Goal: Information Seeking & Learning: Check status

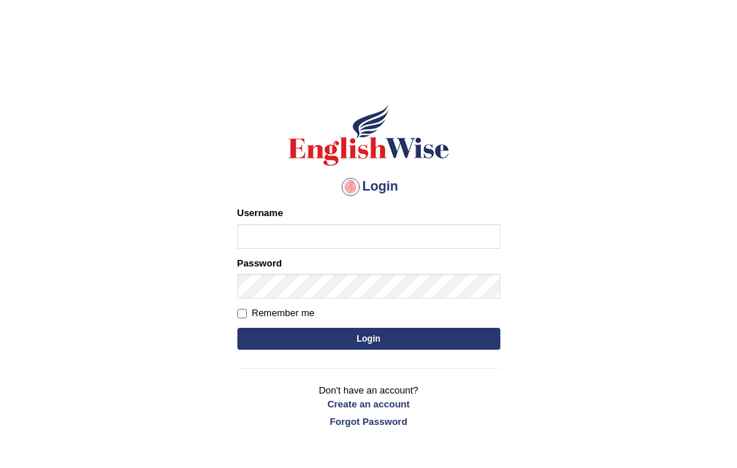
drag, startPoint x: 0, startPoint y: 0, endPoint x: 325, endPoint y: 241, distance: 404.9
click at [325, 241] on input "Username" at bounding box center [369, 236] width 263 height 25
type input "jasmeet"
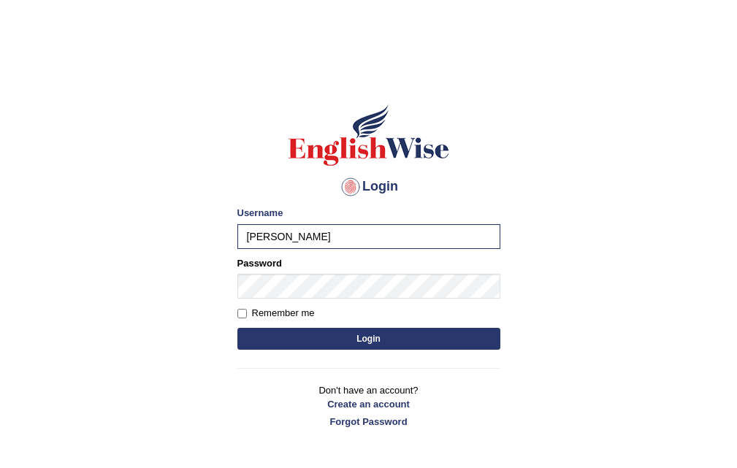
click at [258, 341] on button "Login" at bounding box center [369, 339] width 263 height 22
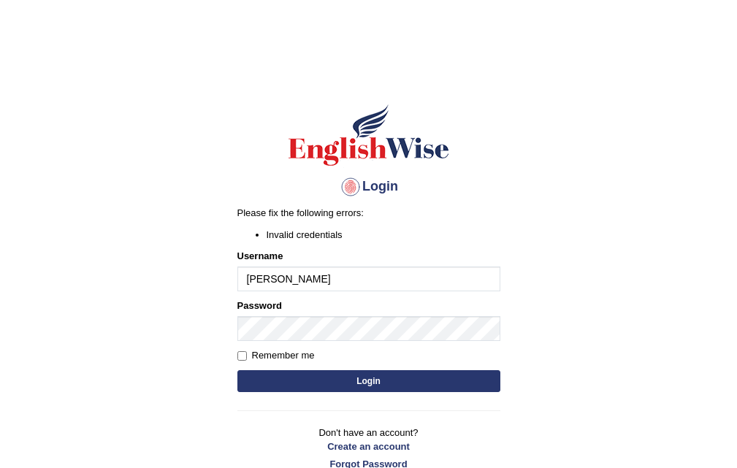
click at [291, 285] on input "jasmeet" at bounding box center [369, 279] width 263 height 25
type input "jasmeet88"
click at [246, 388] on button "Login" at bounding box center [369, 382] width 263 height 22
click at [310, 286] on input "jasmeet88" at bounding box center [369, 279] width 263 height 25
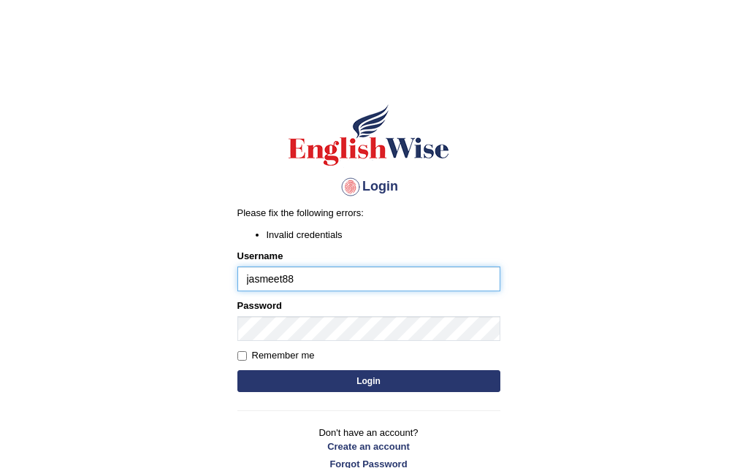
click at [291, 275] on input "jasmeet88" at bounding box center [369, 279] width 263 height 25
click at [312, 278] on input "jasmeet88" at bounding box center [369, 279] width 263 height 25
type input "jasmeet8"
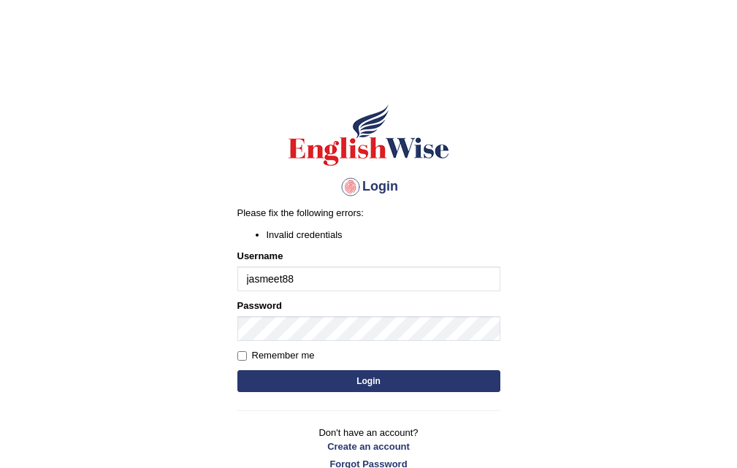
click at [352, 278] on input "jasmeet88" at bounding box center [369, 279] width 263 height 25
type input "j"
type input "[PERSON_NAME]"
click at [305, 376] on button "Login" at bounding box center [369, 382] width 263 height 22
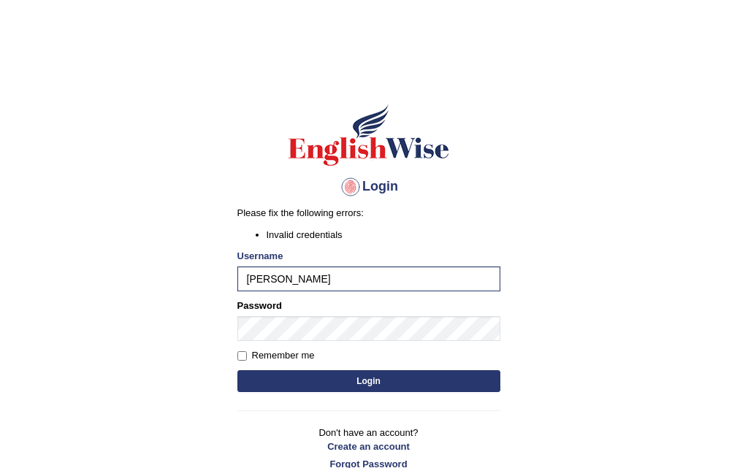
click at [244, 382] on button "Login" at bounding box center [369, 382] width 263 height 22
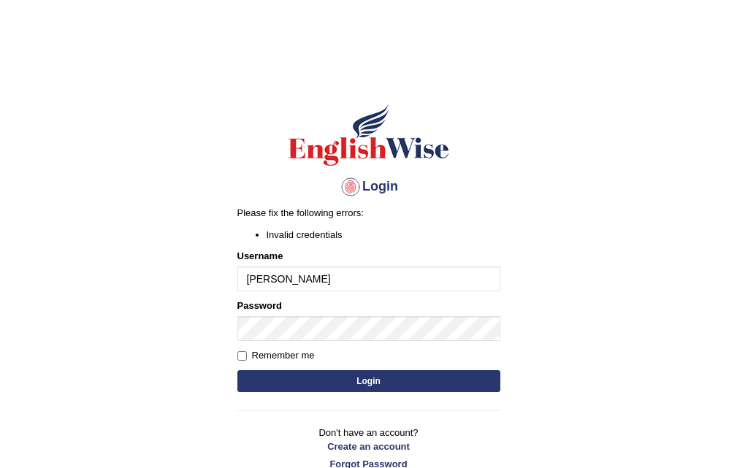
drag, startPoint x: 0, startPoint y: 0, endPoint x: 316, endPoint y: 275, distance: 418.5
click at [316, 275] on input "[PERSON_NAME]" at bounding box center [369, 279] width 263 height 25
type input "Jasmeet11"
click at [262, 386] on button "Login" at bounding box center [369, 382] width 263 height 22
click at [321, 273] on input "Jasmeet11" at bounding box center [369, 279] width 263 height 25
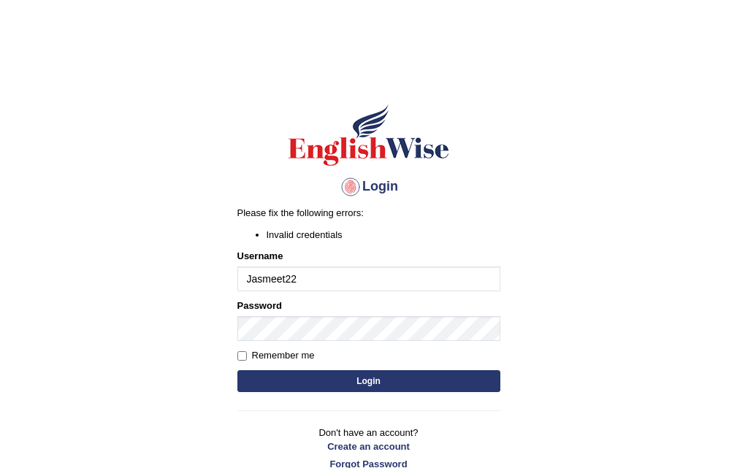
type input "Jasmeet22"
click at [324, 385] on button "Login" at bounding box center [369, 382] width 263 height 22
click at [372, 263] on div "Username Jasmeet22" at bounding box center [369, 270] width 263 height 42
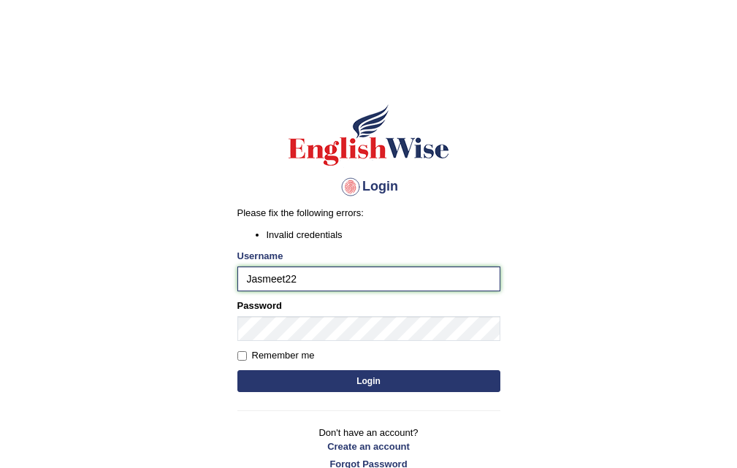
click at [372, 281] on input "Jasmeet22" at bounding box center [369, 279] width 263 height 25
type input "Jasmeet08"
click at [324, 378] on button "Login" at bounding box center [369, 382] width 263 height 22
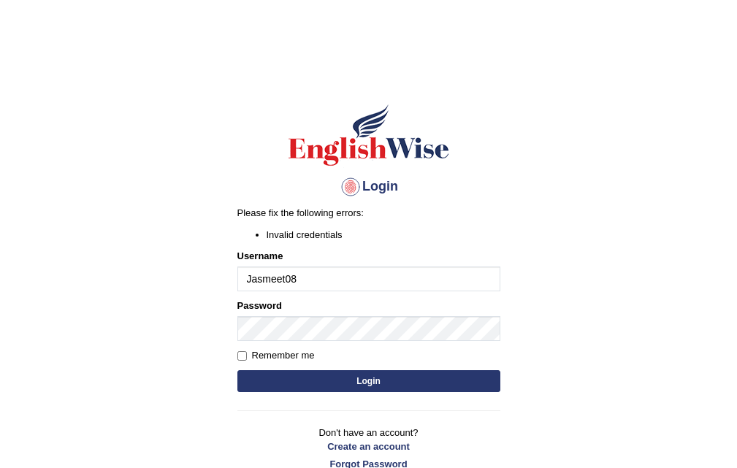
click at [339, 286] on input "Jasmeet08" at bounding box center [369, 279] width 263 height 25
type input "Jasmeet01"
click at [256, 398] on div "Login Please fix the following errors: Invalid credentials Username Jasmeet01 P…" at bounding box center [369, 287] width 288 height 409
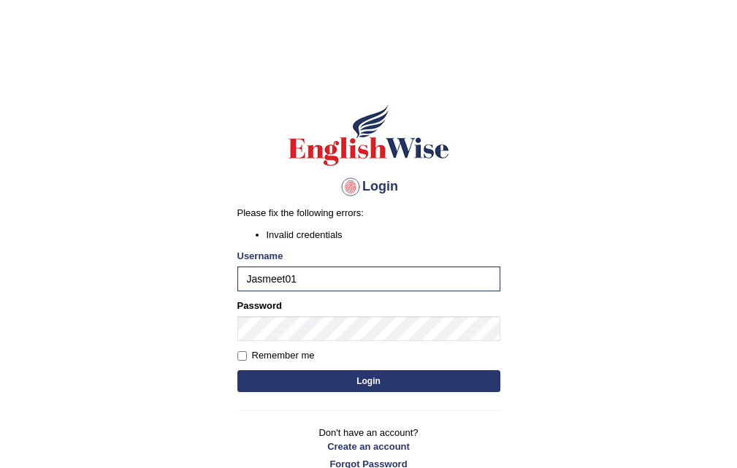
click at [256, 396] on div "Login Please fix the following errors: Invalid credentials Username Jasmeet01 P…" at bounding box center [369, 287] width 288 height 409
click at [259, 388] on button "Login" at bounding box center [369, 382] width 263 height 22
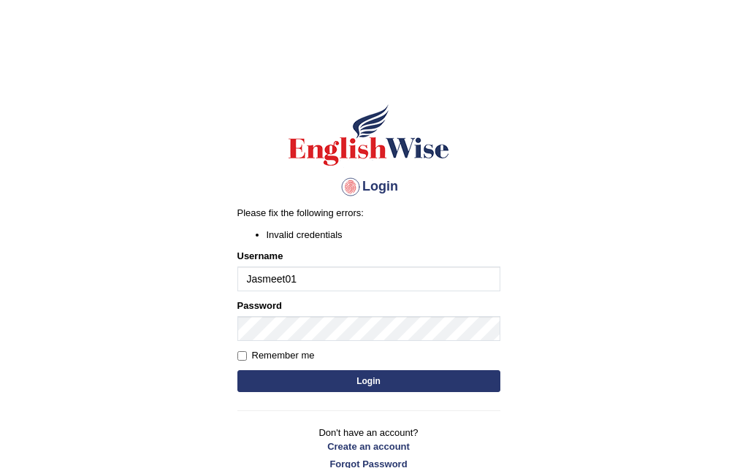
click at [343, 267] on input "Jasmeet01" at bounding box center [369, 279] width 263 height 25
type input "Jasmeet12"
click at [270, 373] on button "Login" at bounding box center [369, 382] width 263 height 22
click at [334, 278] on input "Jasmeet12" at bounding box center [369, 279] width 263 height 25
type input "Jasmeet"
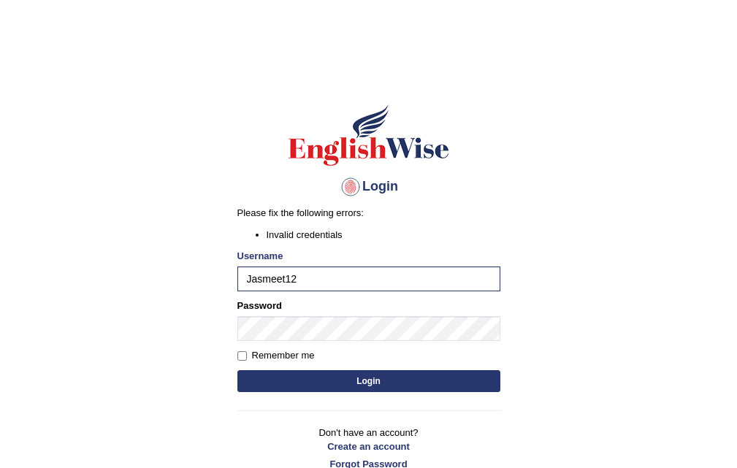
click at [262, 387] on button "Login" at bounding box center [369, 382] width 263 height 22
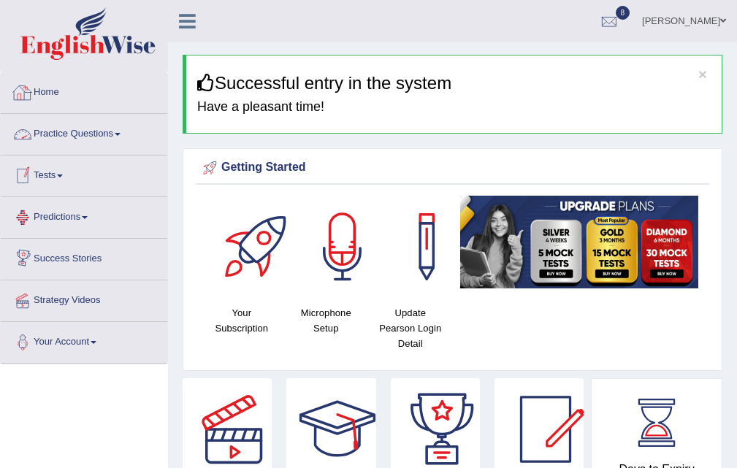
click at [40, 174] on link "Tests" at bounding box center [84, 174] width 167 height 37
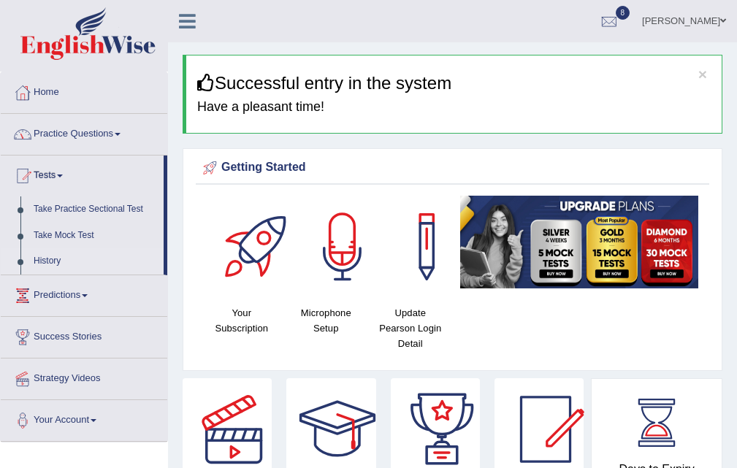
click at [54, 260] on link "History" at bounding box center [95, 261] width 137 height 26
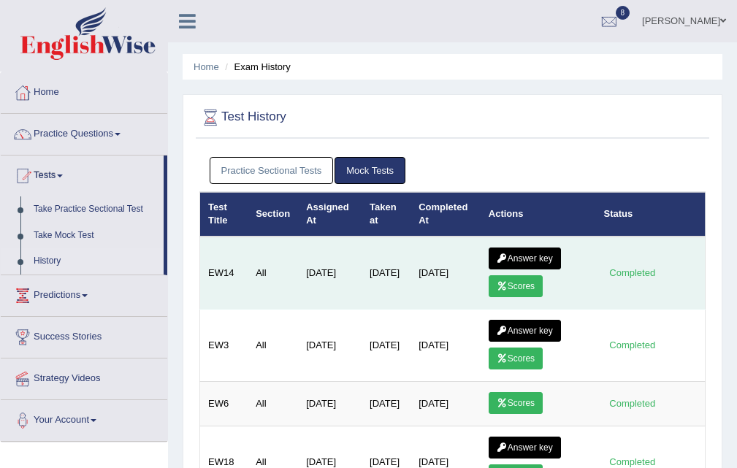
click at [519, 286] on link "Scores" at bounding box center [516, 287] width 54 height 22
click at [513, 262] on link "Answer key" at bounding box center [525, 259] width 72 height 22
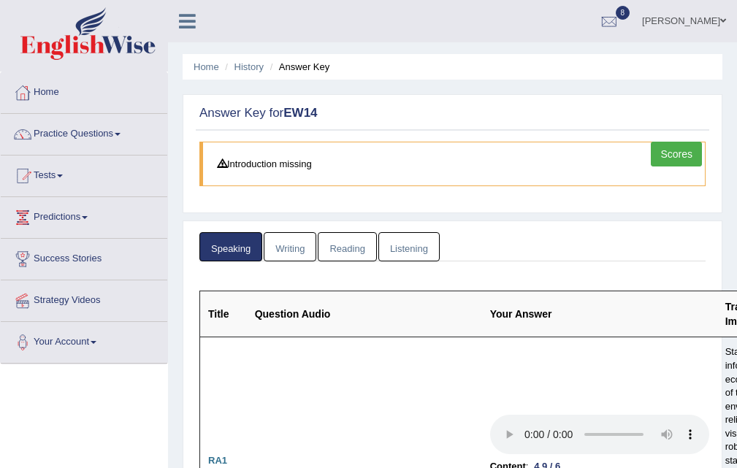
click at [300, 238] on link "Writing" at bounding box center [290, 247] width 53 height 30
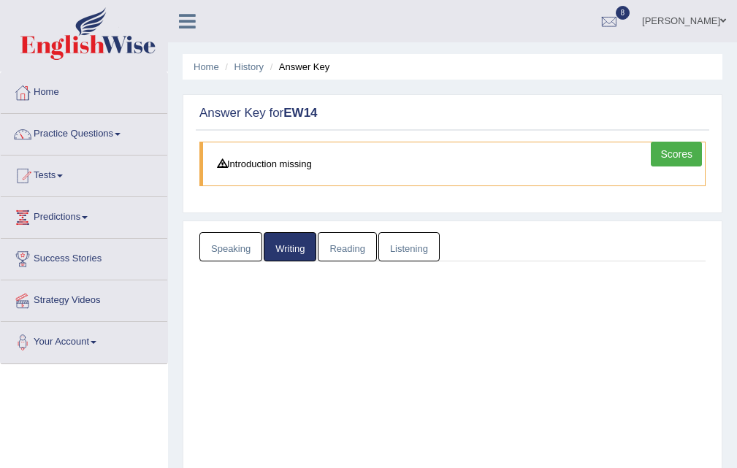
click at [397, 248] on link "Listening" at bounding box center [409, 247] width 61 height 30
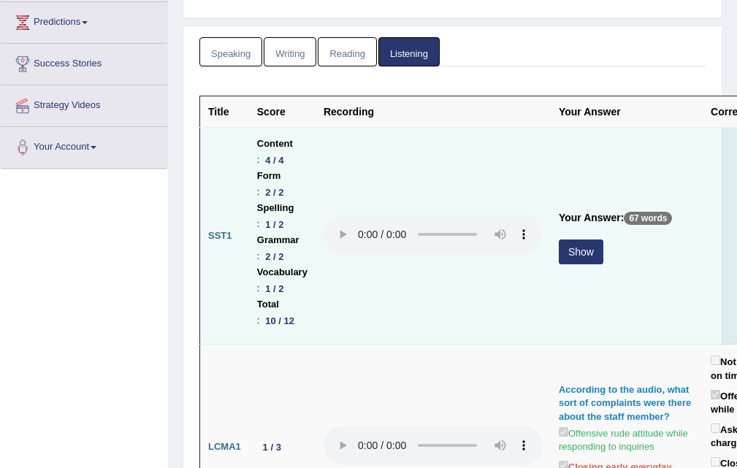
scroll to position [219, 0]
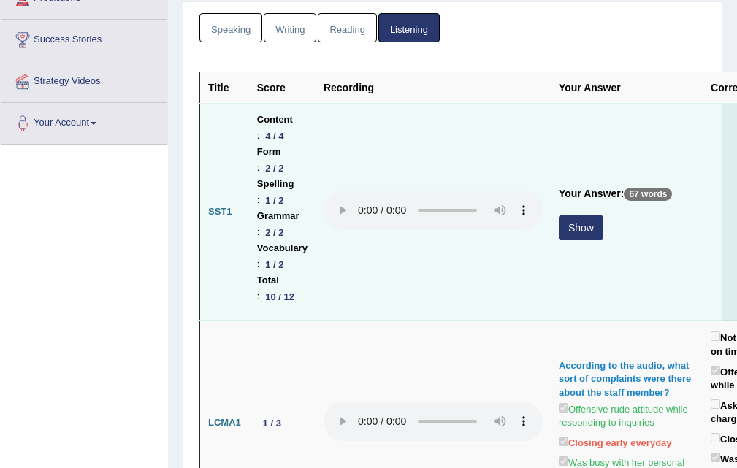
click at [607, 227] on div "Show" at bounding box center [627, 230] width 136 height 29
click at [600, 229] on button "Show" at bounding box center [581, 228] width 45 height 25
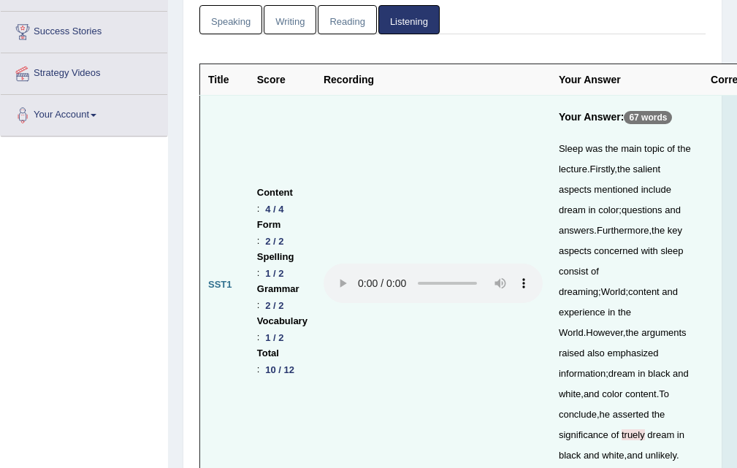
scroll to position [146, 0]
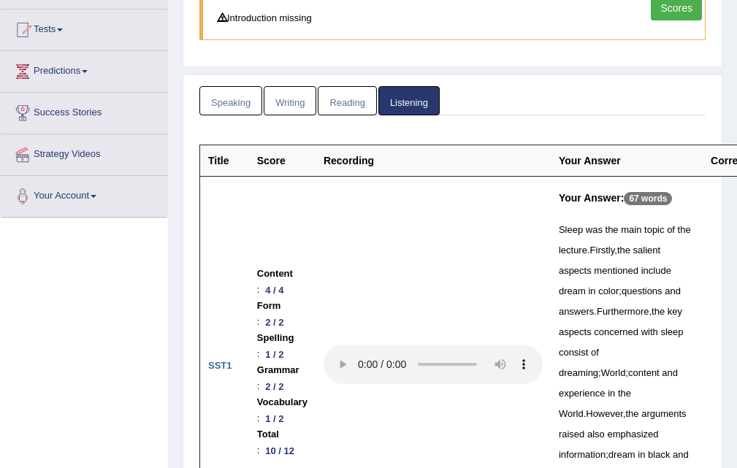
click at [289, 114] on link "Writing" at bounding box center [290, 101] width 53 height 30
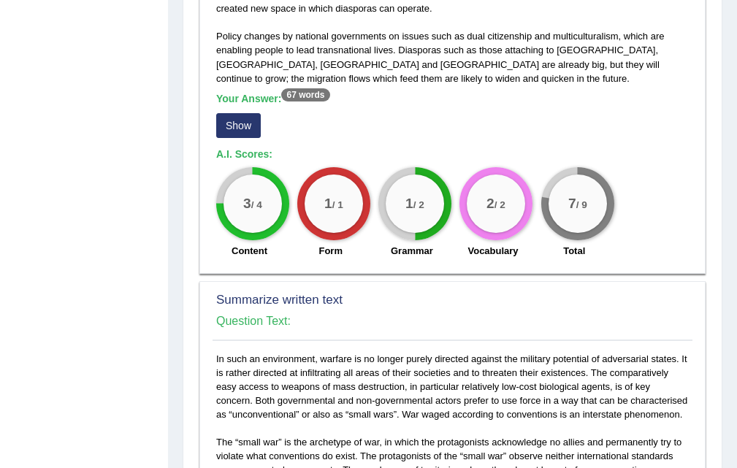
scroll to position [512, 0]
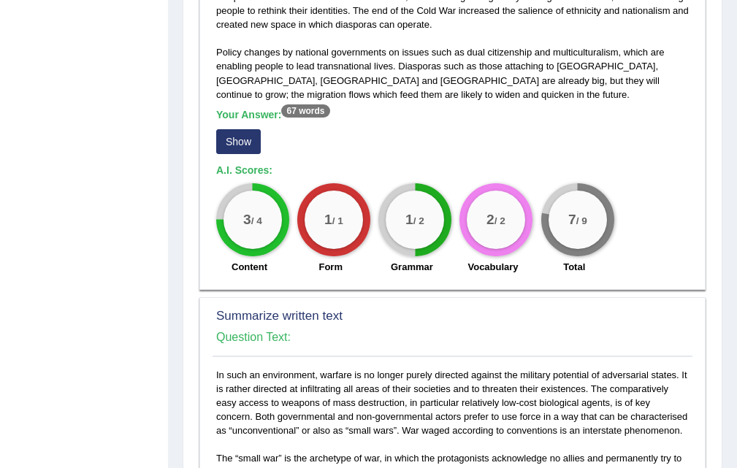
click at [229, 143] on button "Show" at bounding box center [238, 141] width 45 height 25
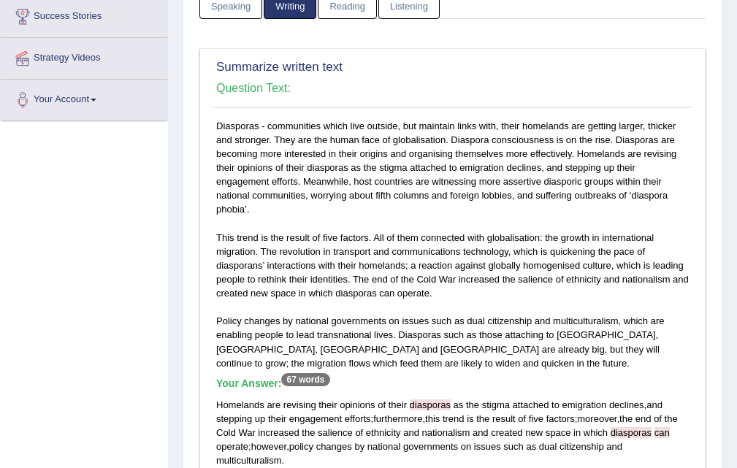
scroll to position [0, 0]
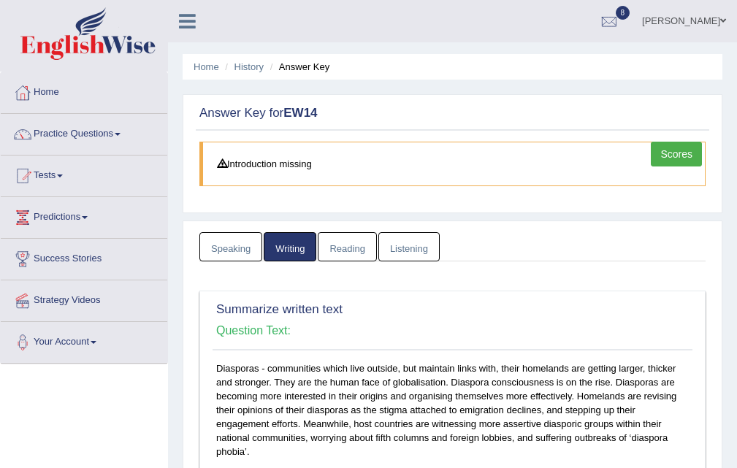
click at [232, 244] on link "Speaking" at bounding box center [231, 247] width 63 height 30
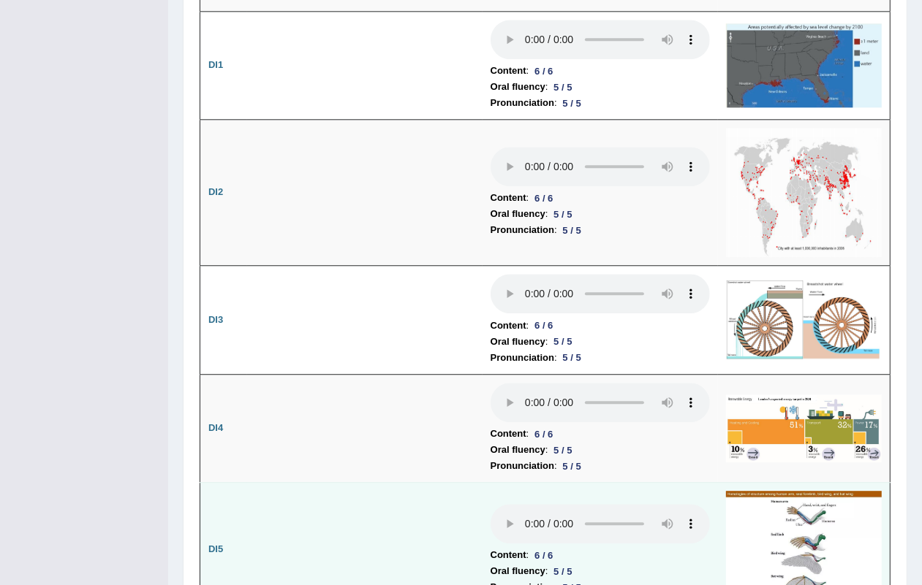
scroll to position [2558, 0]
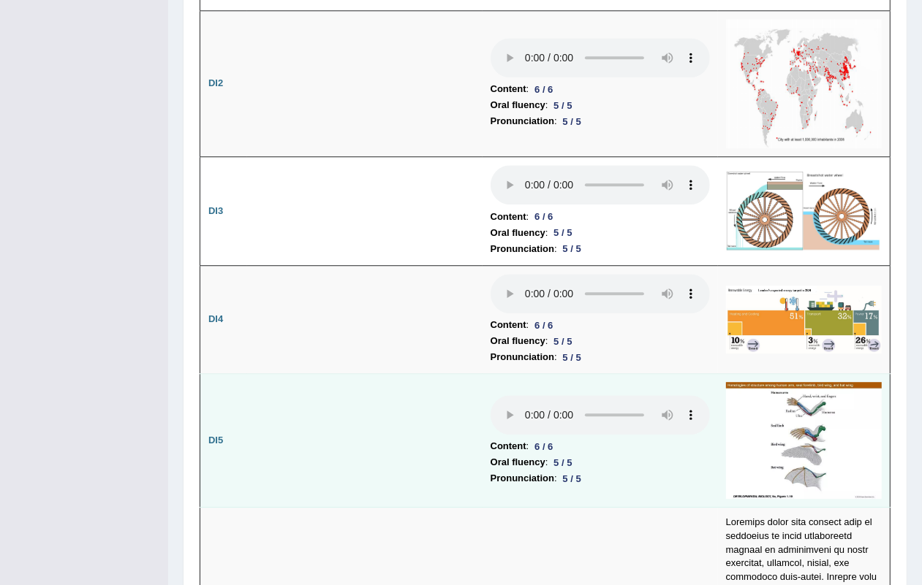
click at [737, 395] on img at bounding box center [804, 440] width 156 height 117
click at [737, 382] on img at bounding box center [804, 440] width 156 height 117
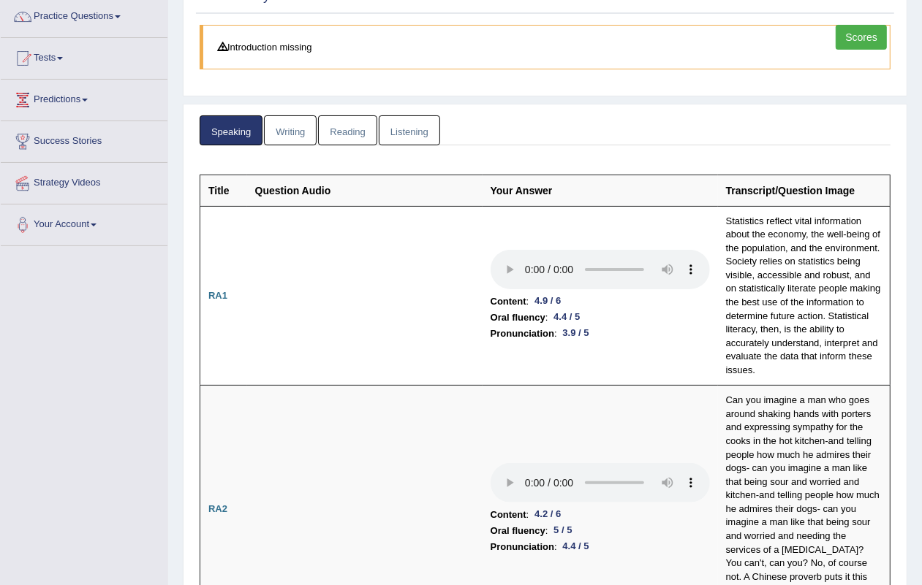
scroll to position [0, 0]
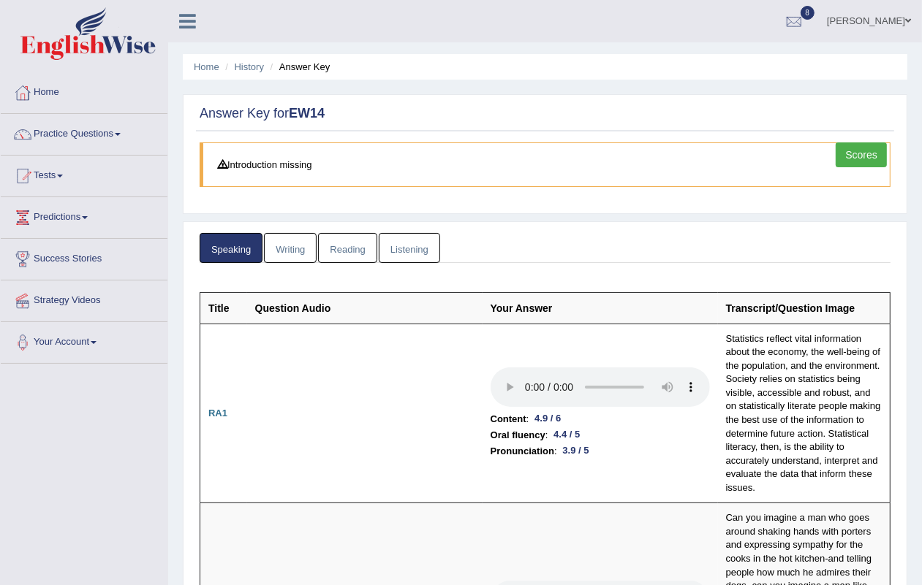
click at [305, 256] on link "Writing" at bounding box center [290, 248] width 53 height 30
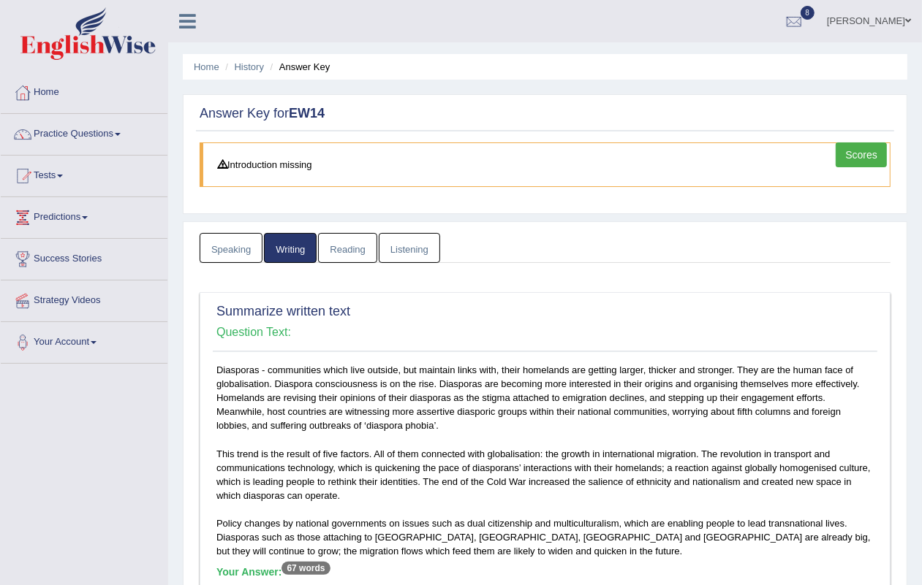
click at [411, 258] on link "Listening" at bounding box center [409, 248] width 61 height 30
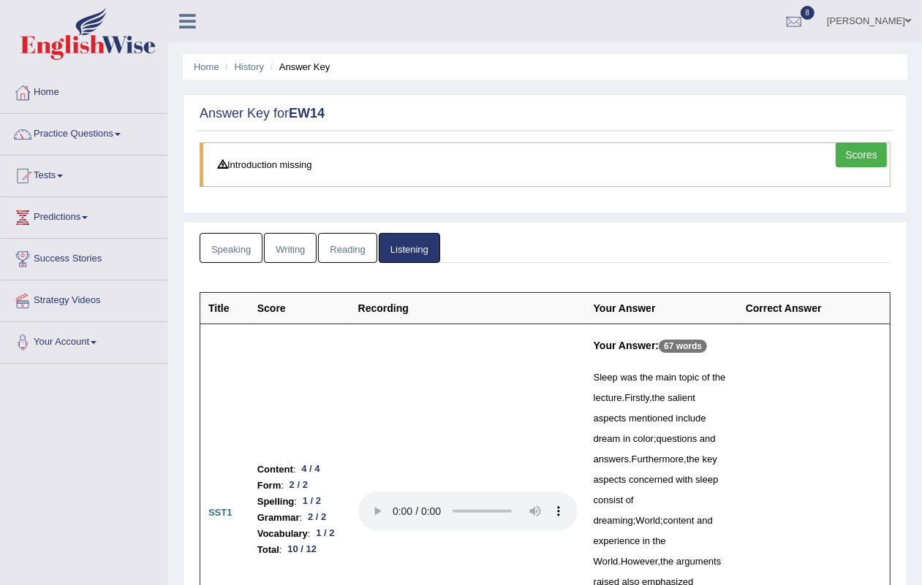
click at [246, 248] on link "Speaking" at bounding box center [231, 248] width 63 height 30
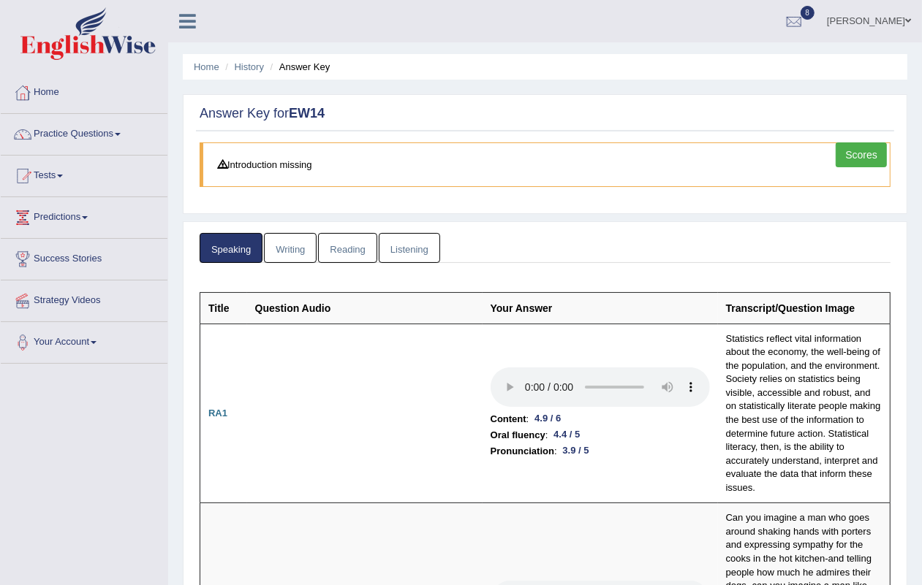
drag, startPoint x: 366, startPoint y: 225, endPoint x: 364, endPoint y: 232, distance: 7.6
click at [362, 234] on link "Reading" at bounding box center [347, 248] width 58 height 30
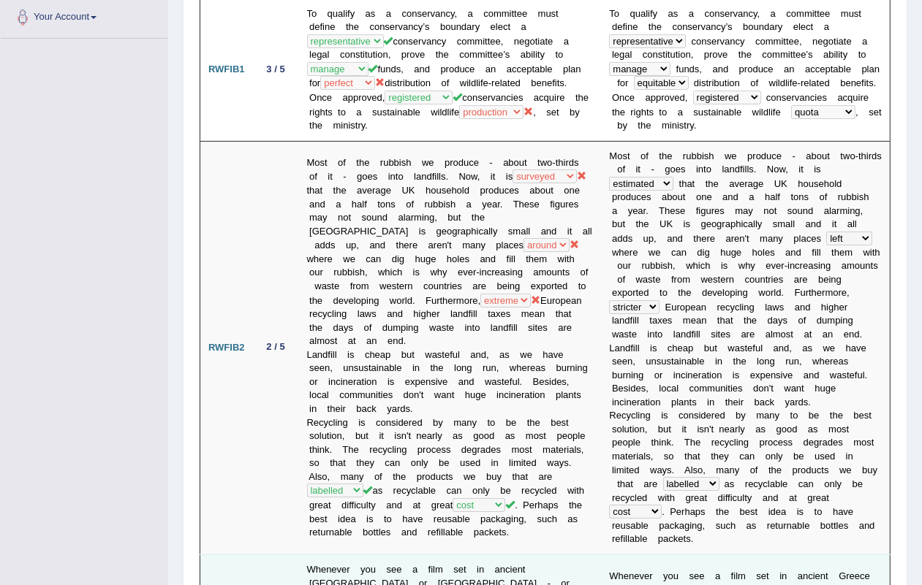
scroll to position [183, 0]
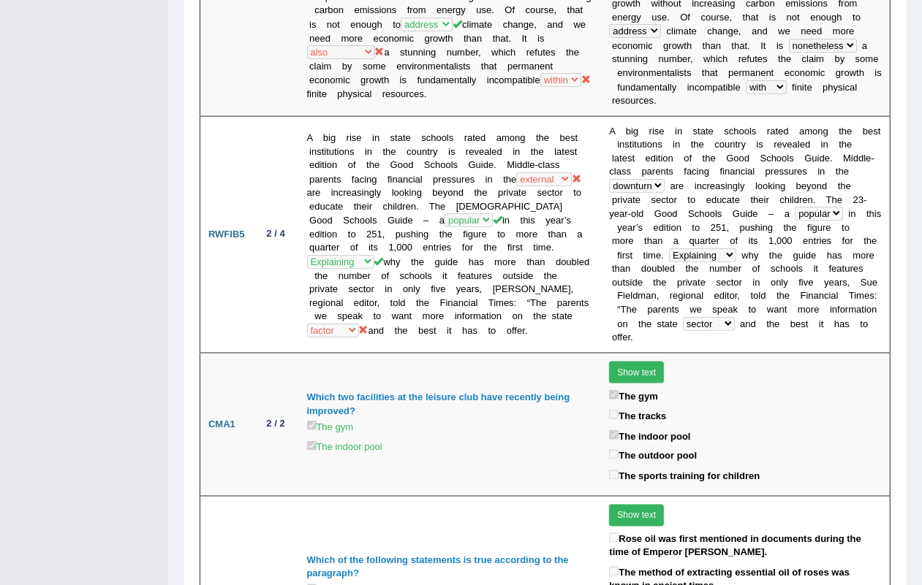
scroll to position [3012, 0]
